Goal: Navigation & Orientation: Find specific page/section

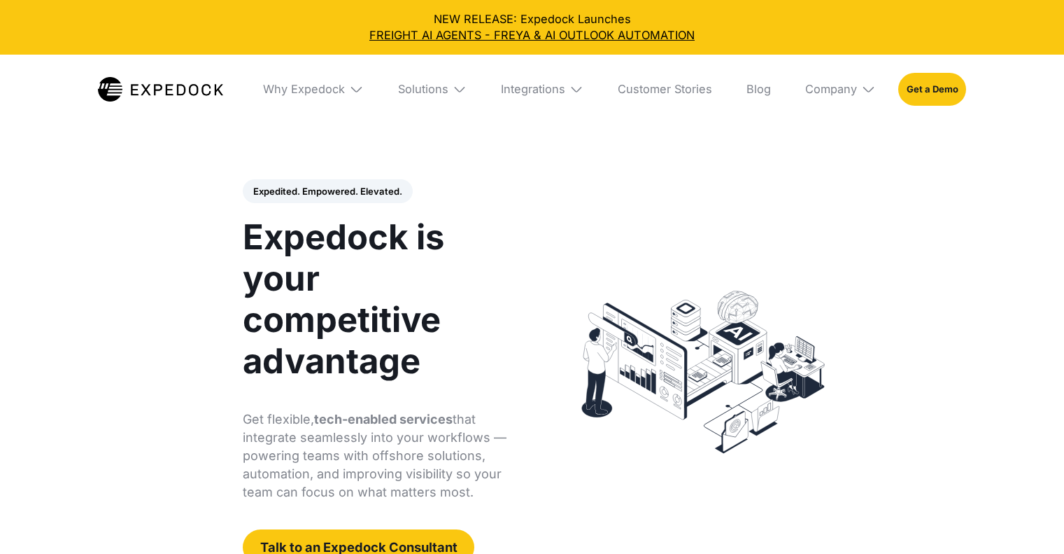
select select
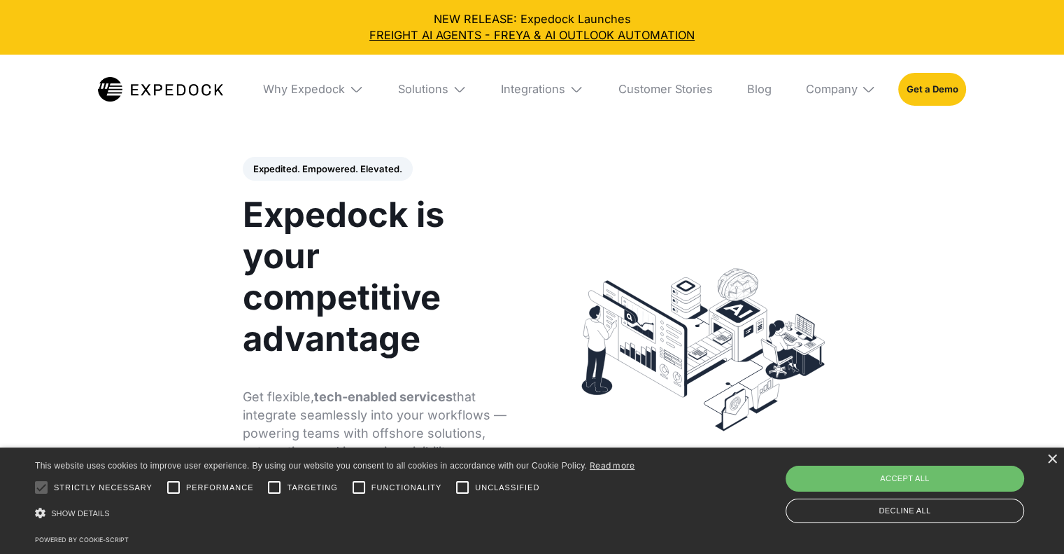
click at [869, 93] on img at bounding box center [868, 89] width 14 height 14
click at [836, 220] on link "Careers" at bounding box center [840, 216] width 93 height 37
